Goal: Register for event/course

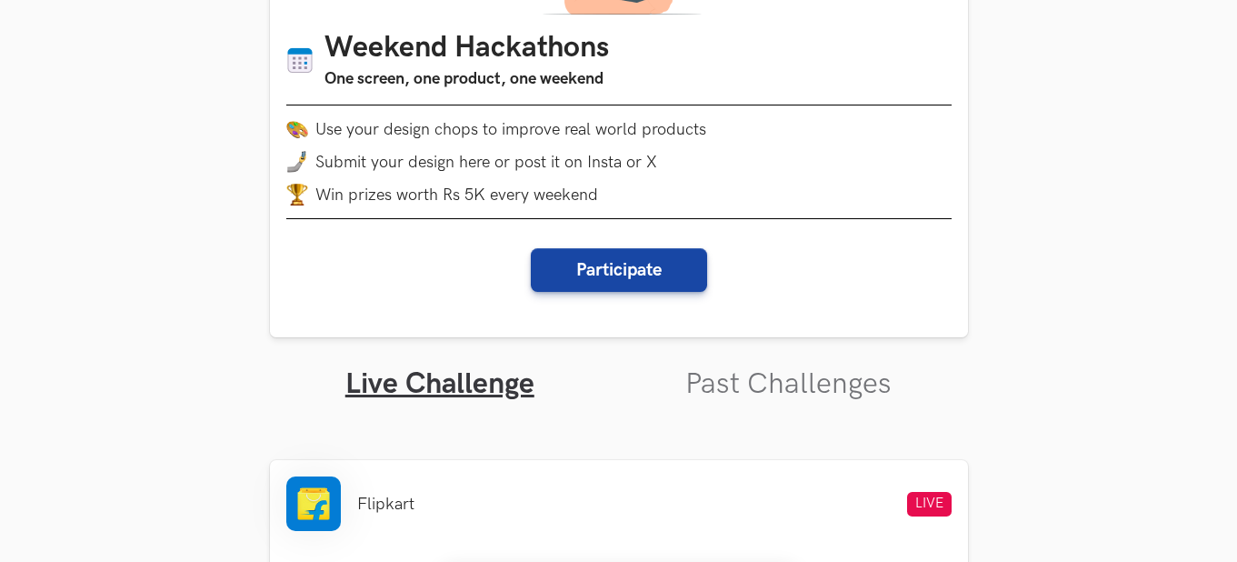
scroll to position [273, 0]
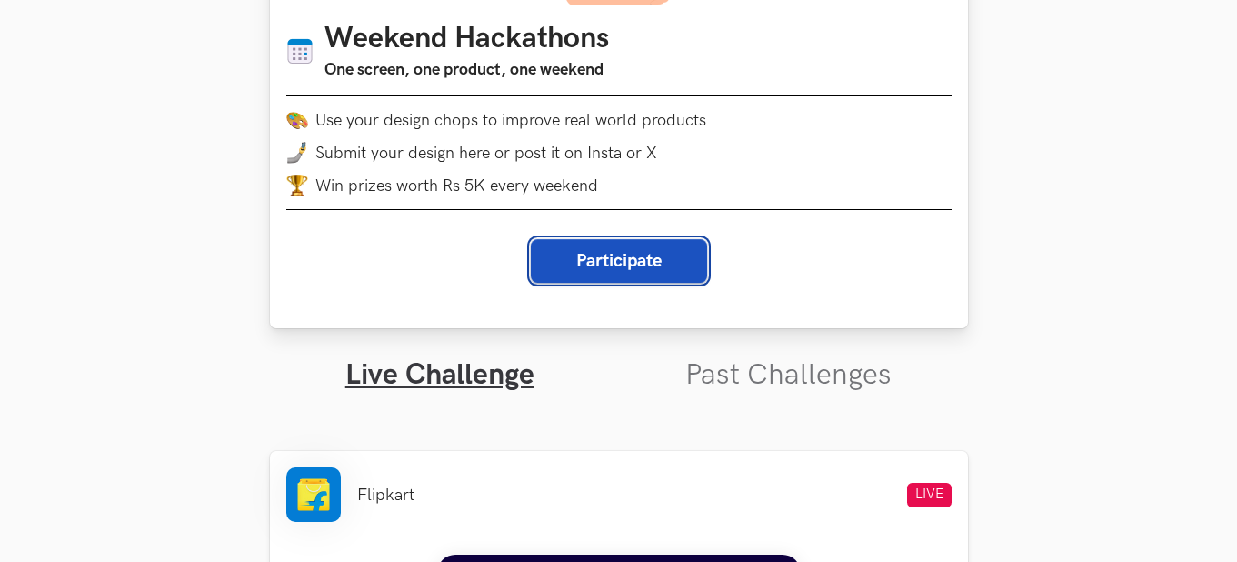
click at [575, 261] on button "Participate" at bounding box center [619, 261] width 176 height 44
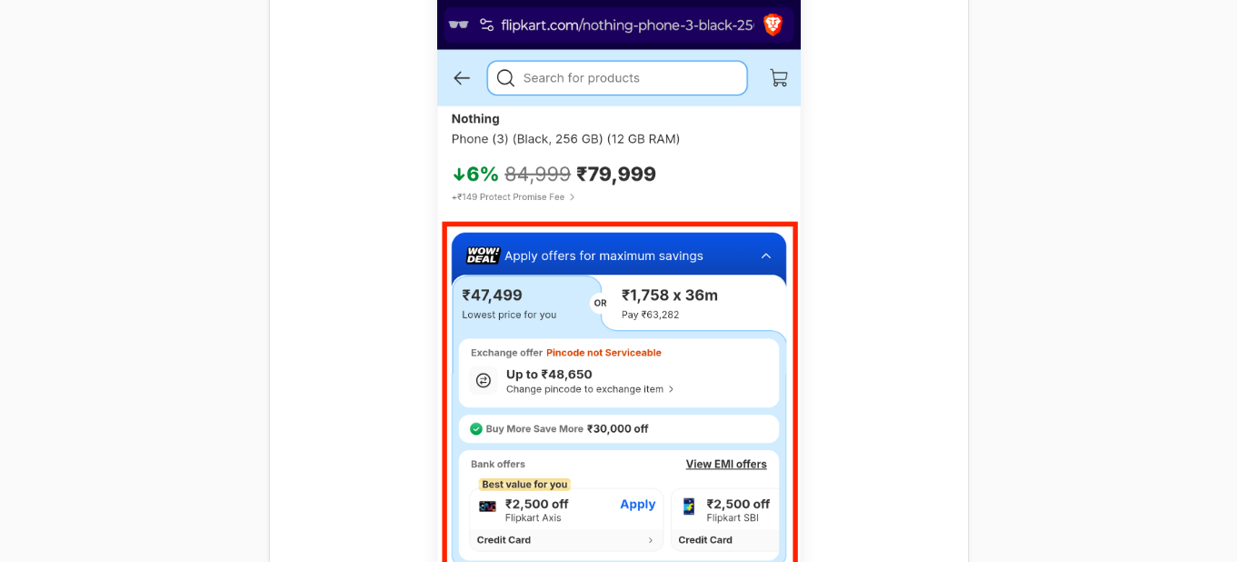
scroll to position [909, 0]
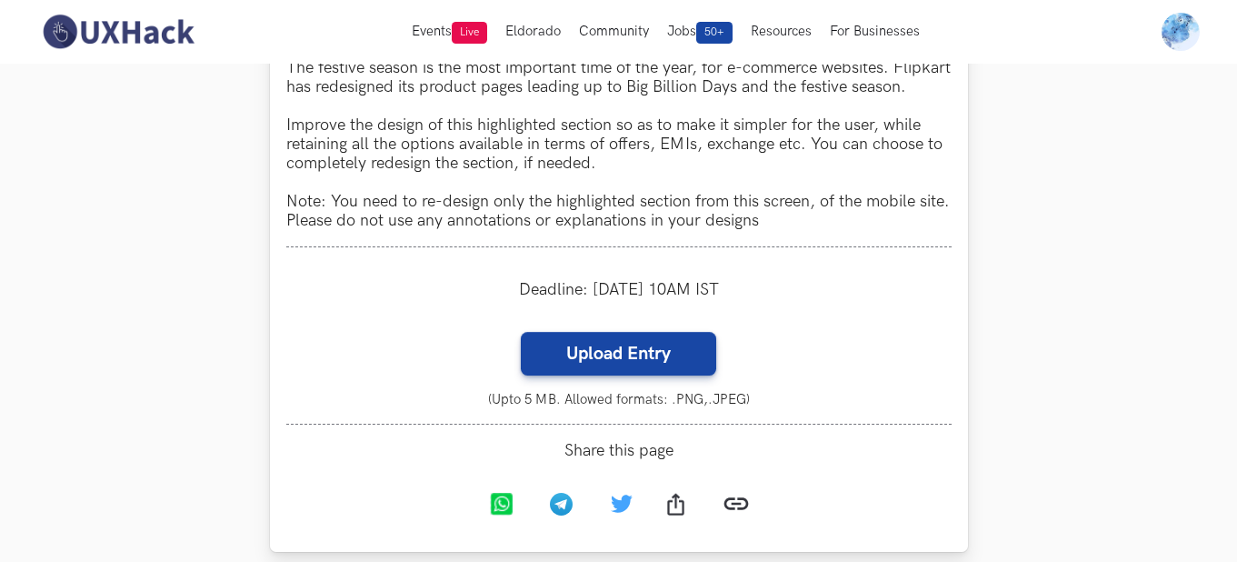
scroll to position [1545, 0]
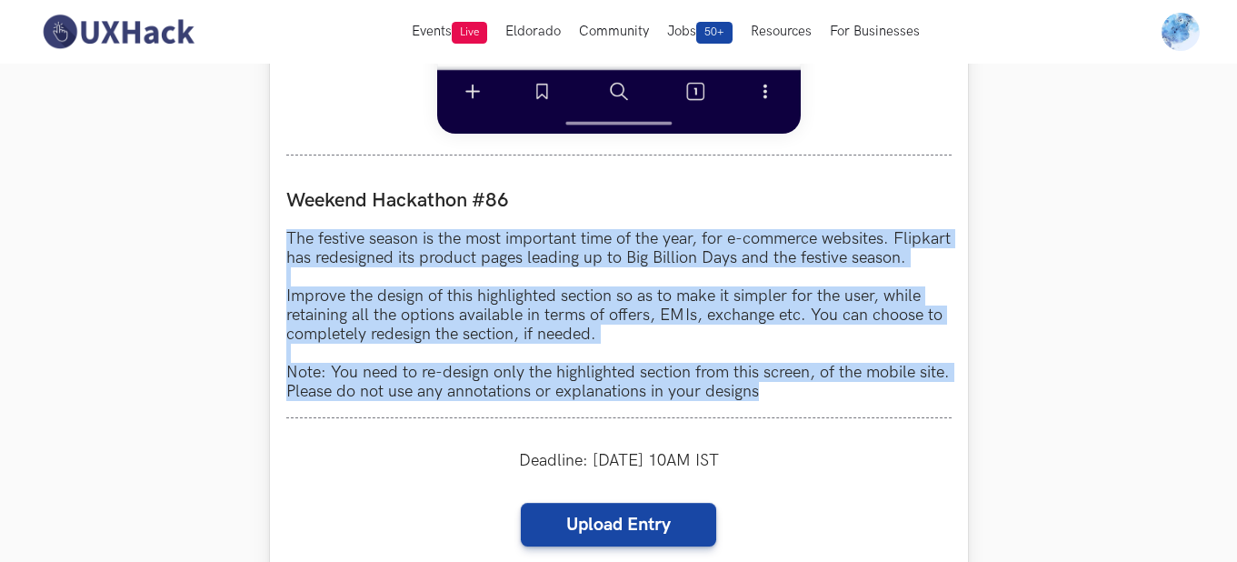
drag, startPoint x: 288, startPoint y: 232, endPoint x: 775, endPoint y: 443, distance: 530.9
copy p "The festive season is the most important time of the year, for e-commerce websi…"
